Goal: Ask a question

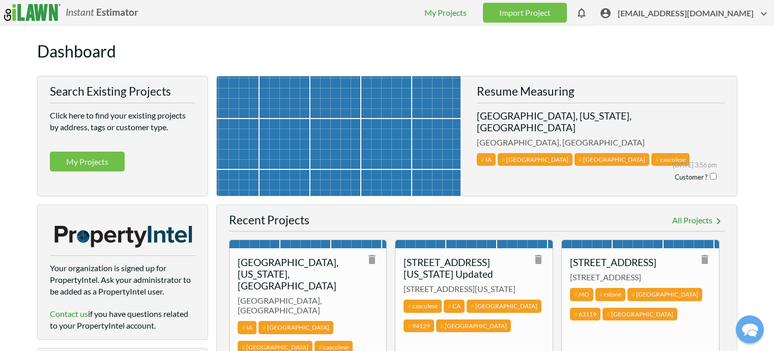
click at [690, 15] on span "[EMAIL_ADDRESS][DOMAIN_NAME]" at bounding box center [694, 16] width 152 height 16
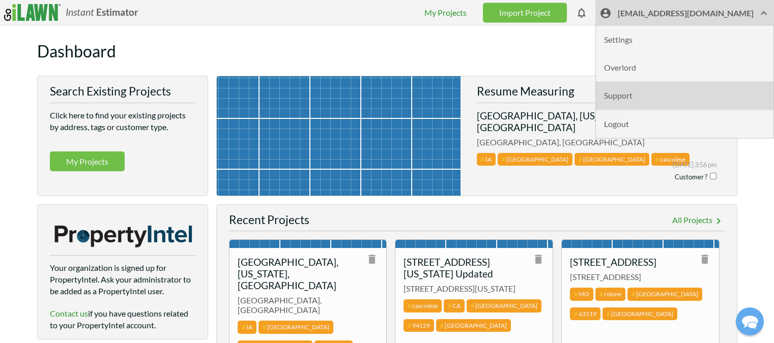
click at [646, 97] on li "Support" at bounding box center [685, 96] width 178 height 28
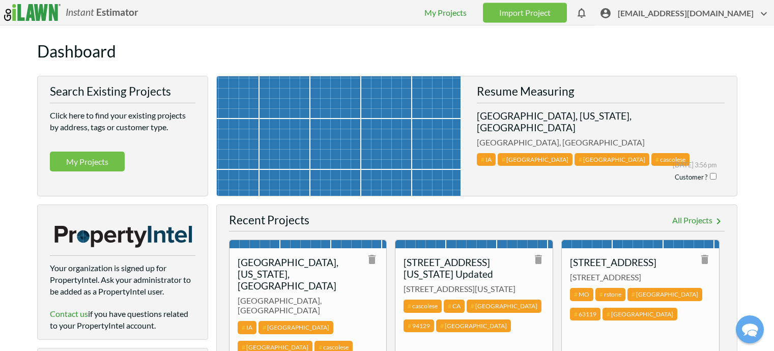
click at [669, 14] on span "[EMAIL_ADDRESS][DOMAIN_NAME]" at bounding box center [694, 16] width 152 height 16
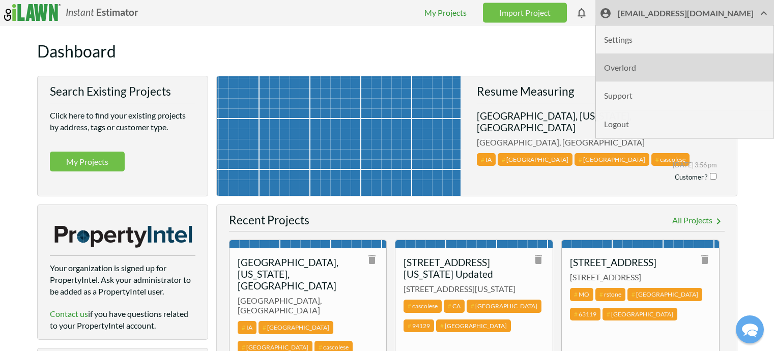
click at [656, 70] on li "Overlord" at bounding box center [685, 68] width 178 height 28
